Goal: Transaction & Acquisition: Purchase product/service

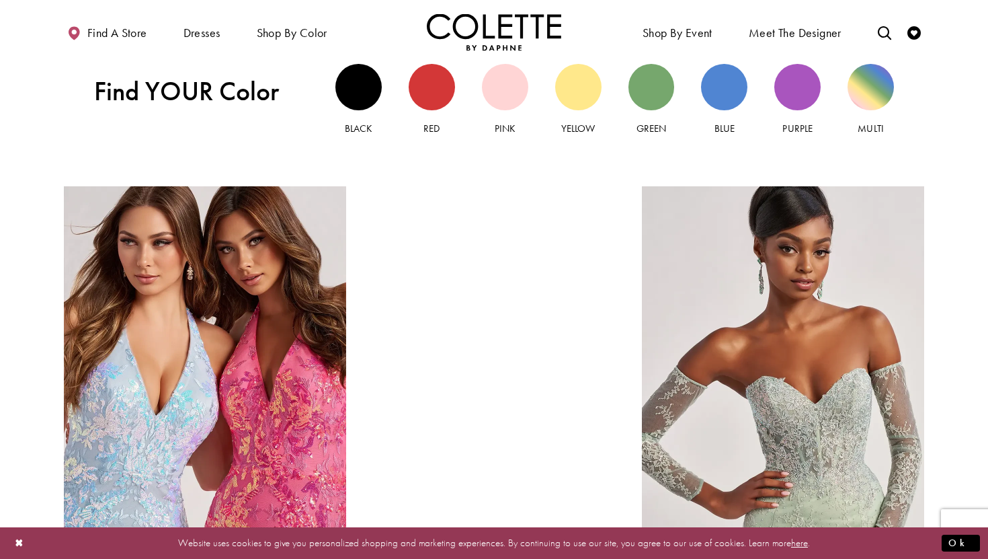
scroll to position [1186, 0]
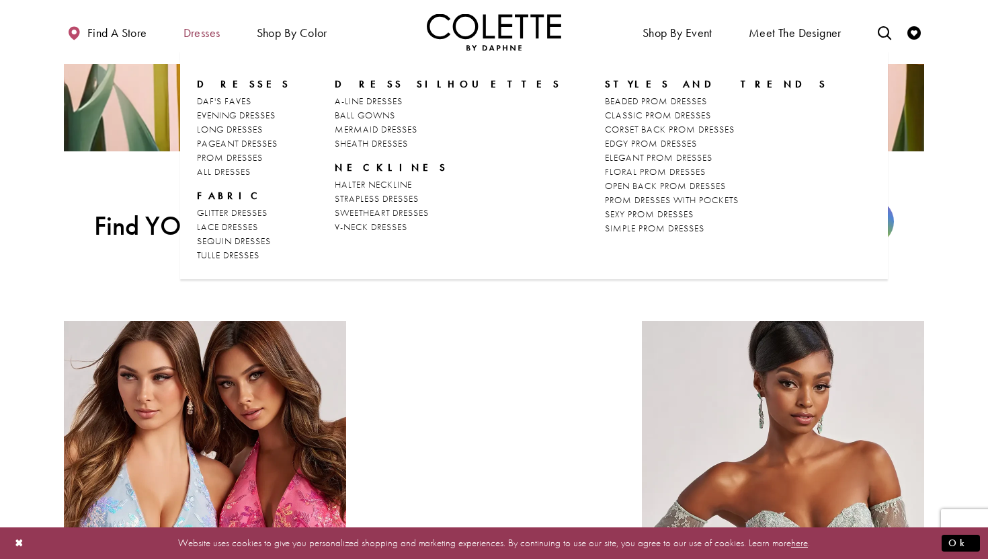
click at [188, 19] on span "Dresses" at bounding box center [202, 31] width 44 height 37
click at [256, 153] on span "PROM DRESSES" at bounding box center [230, 157] width 66 height 12
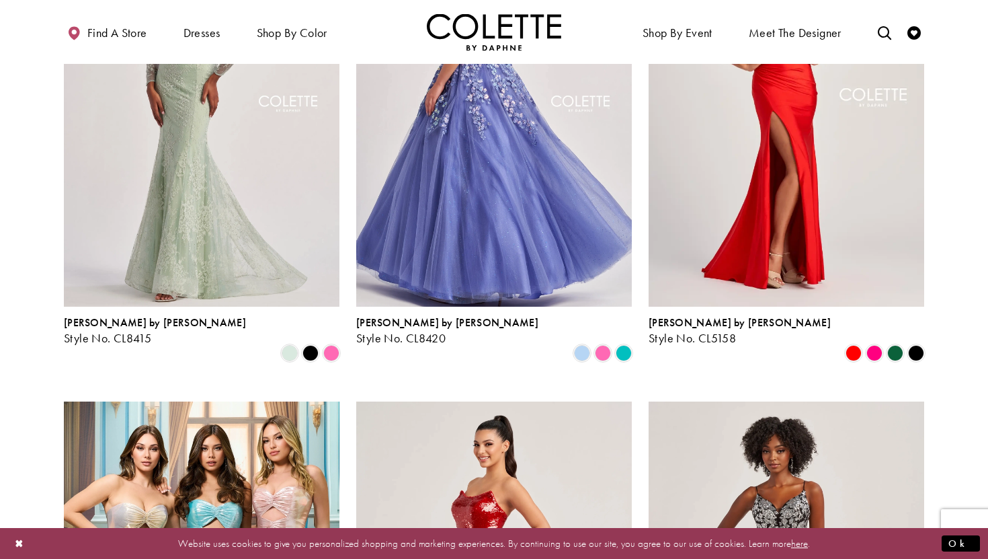
scroll to position [1936, 0]
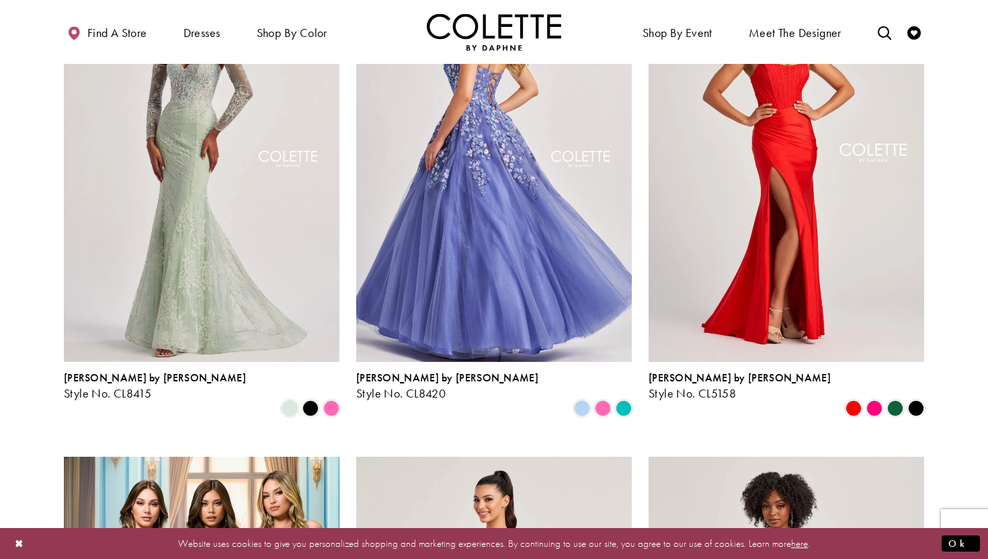
click at [491, 168] on img "Visit Colette by Daphne Style No. CL8420 Page" at bounding box center [494, 160] width 276 height 401
